Goal: Check status: Check status

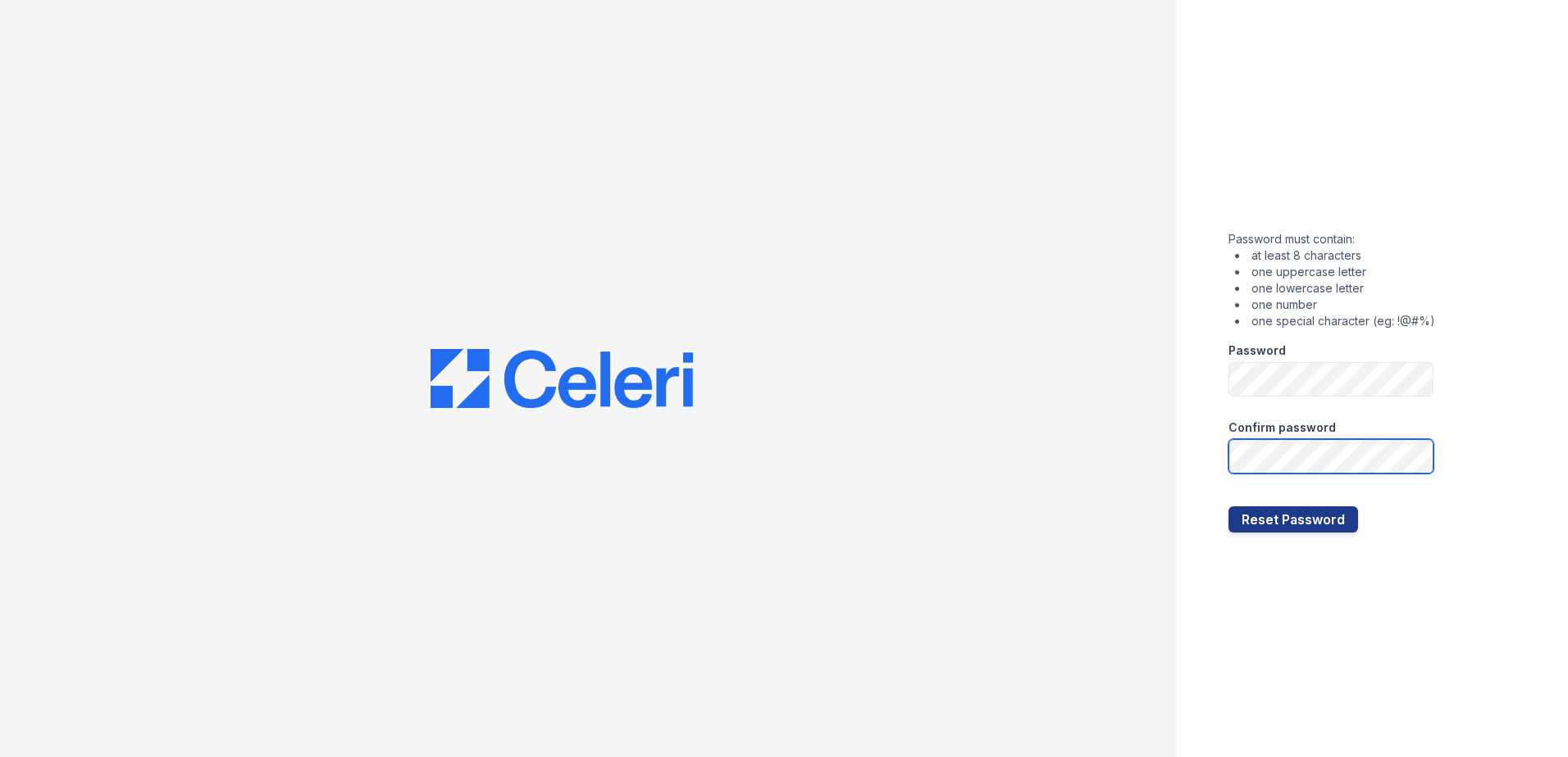
click at [1229, 507] on button "Reset Password" at bounding box center [1293, 520] width 129 height 26
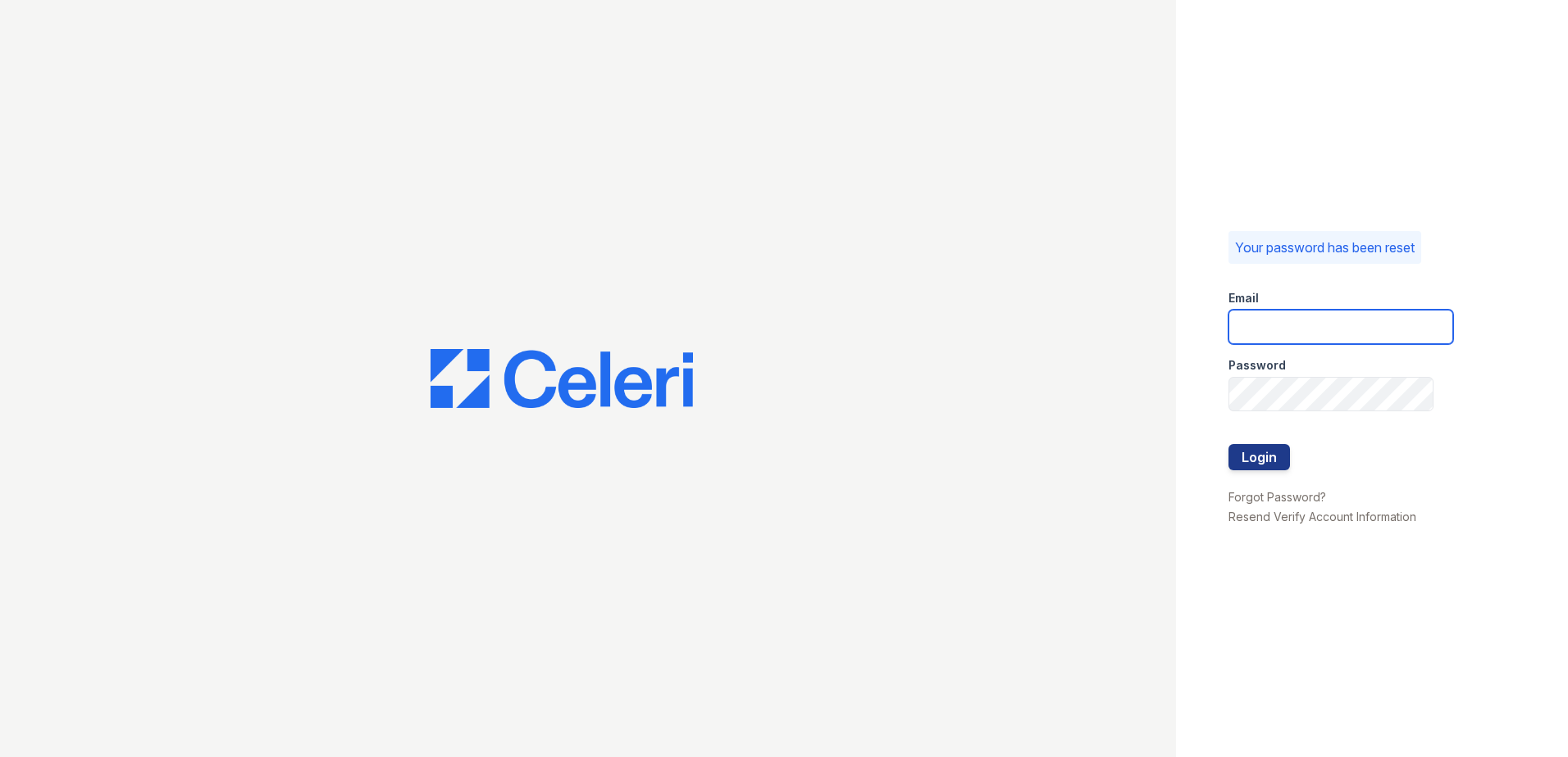
type input "bfischer@trinity-pm.com"
click at [1270, 451] on button "Login" at bounding box center [1259, 457] width 61 height 26
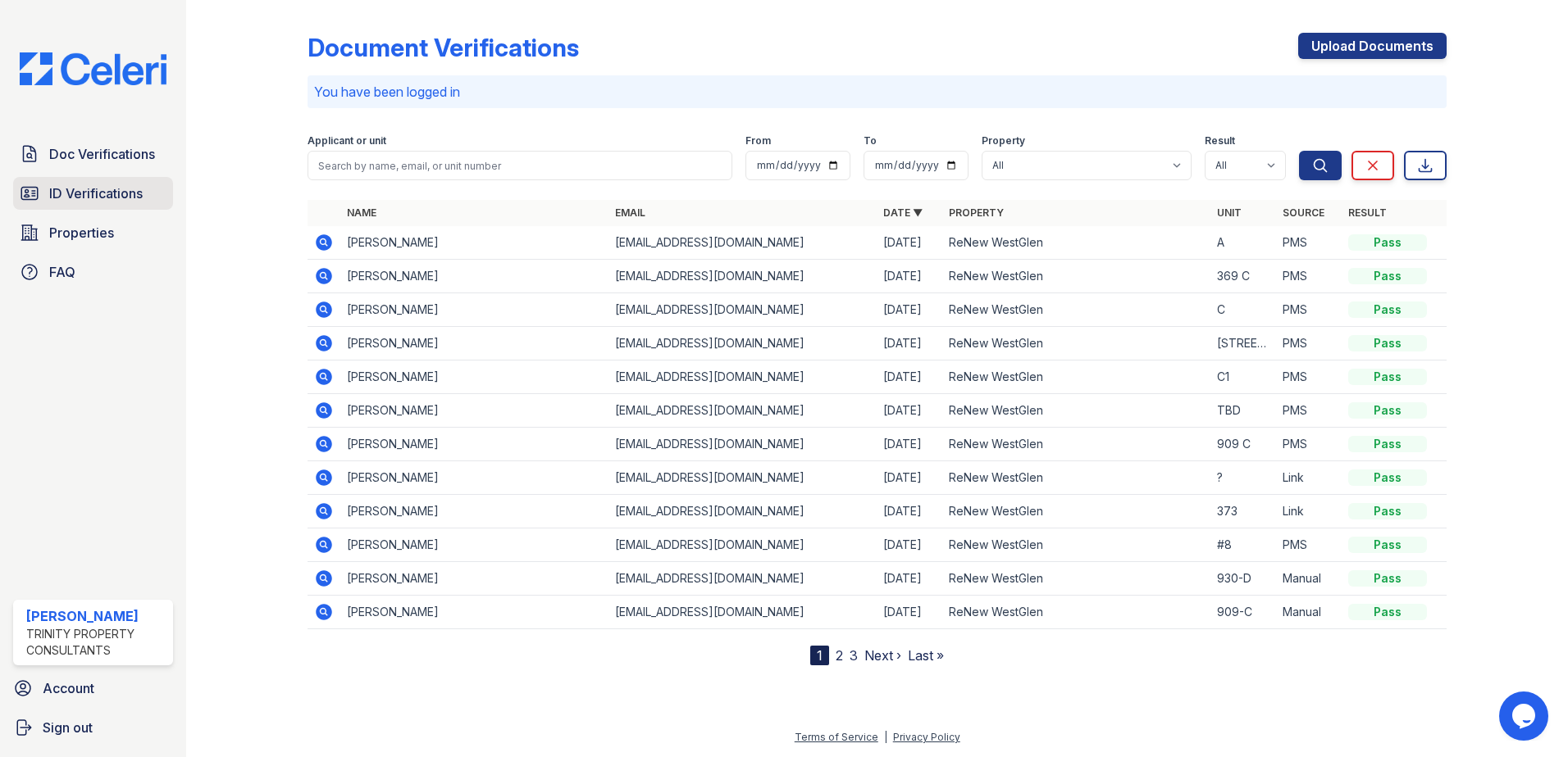
click at [47, 184] on link "ID Verifications" at bounding box center [92, 194] width 160 height 33
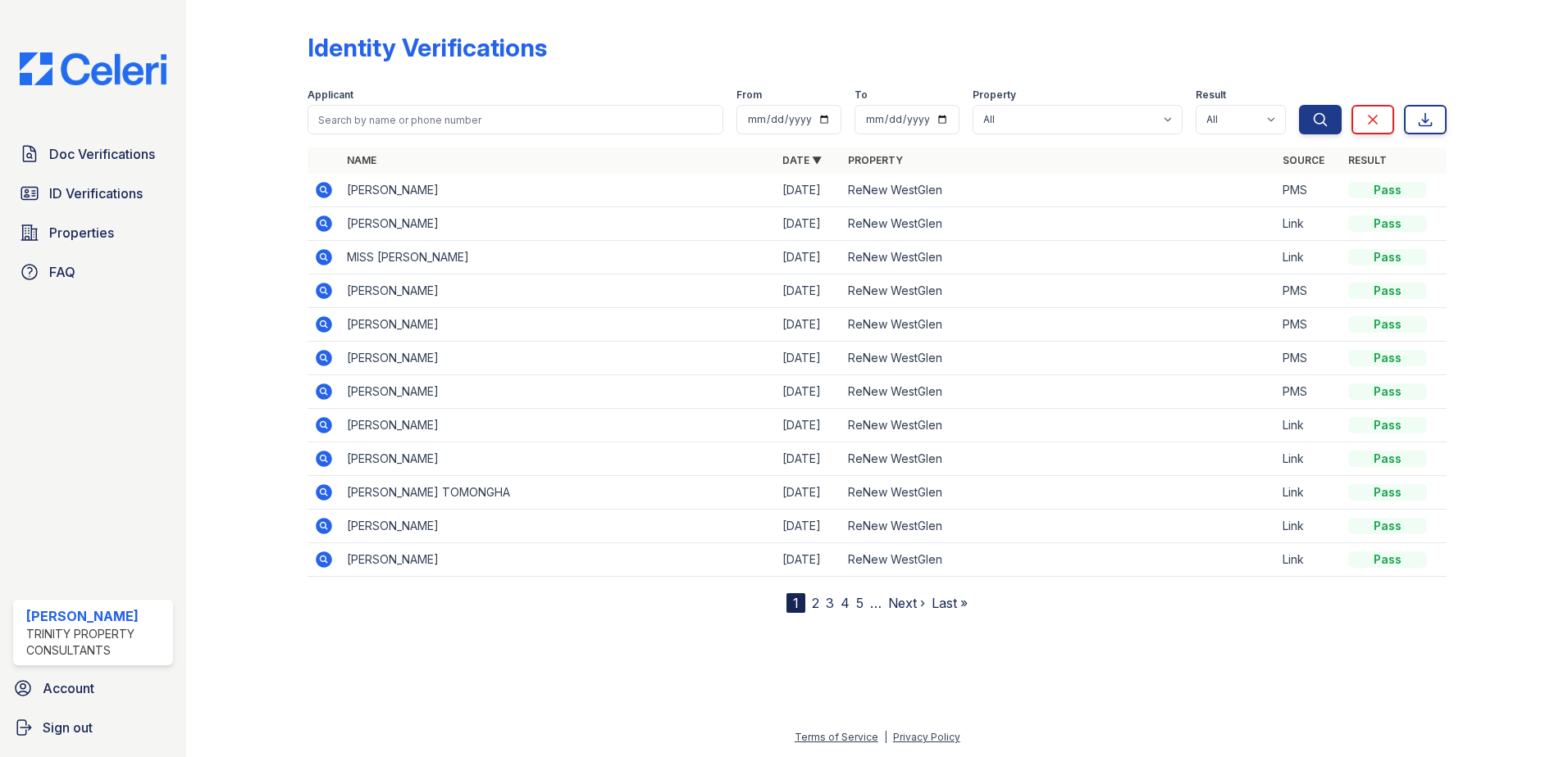
click at [818, 604] on link "2" at bounding box center [815, 603] width 7 height 17
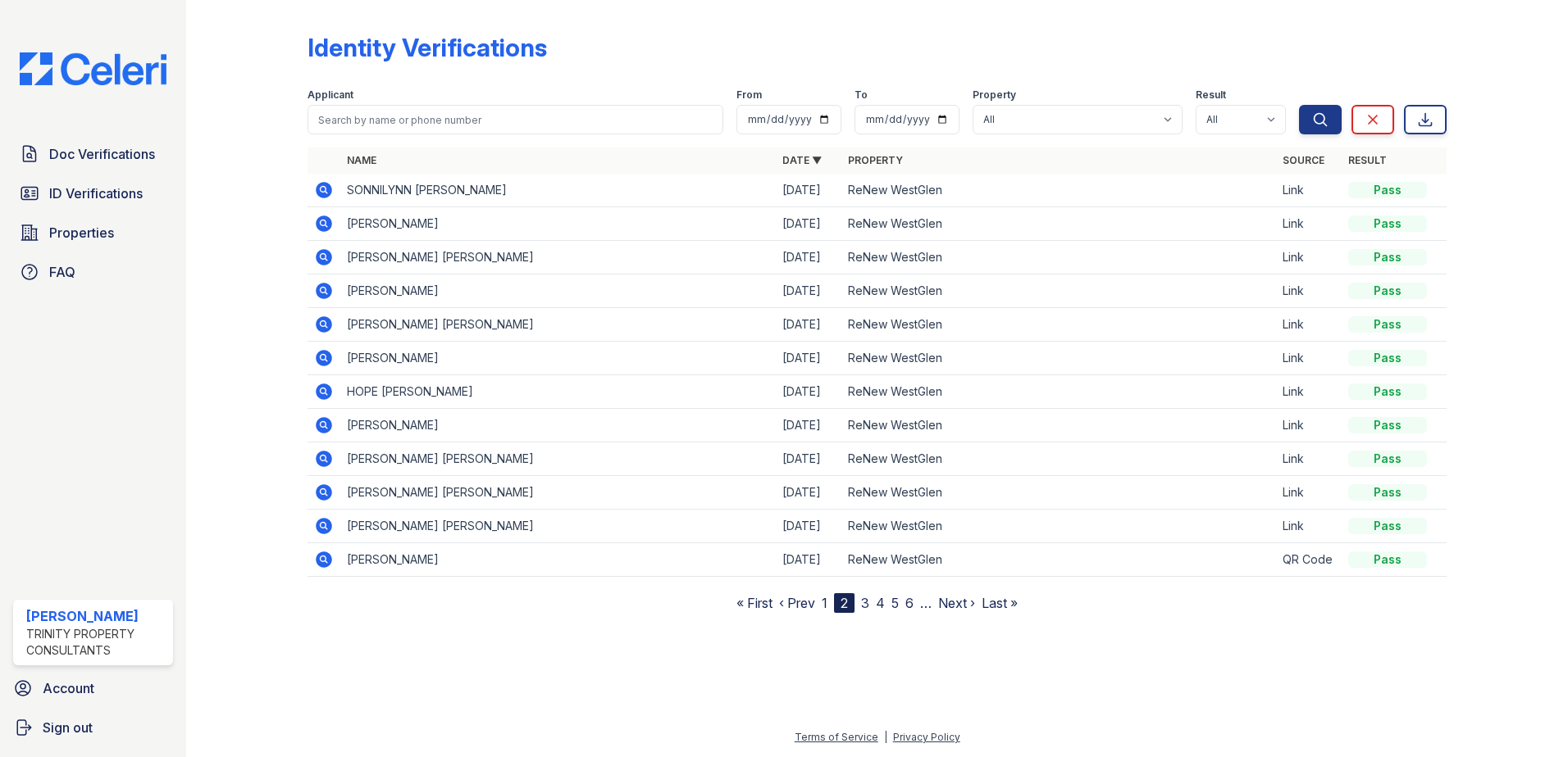
click at [826, 604] on link "1" at bounding box center [825, 603] width 6 height 17
